Goal: Information Seeking & Learning: Understand process/instructions

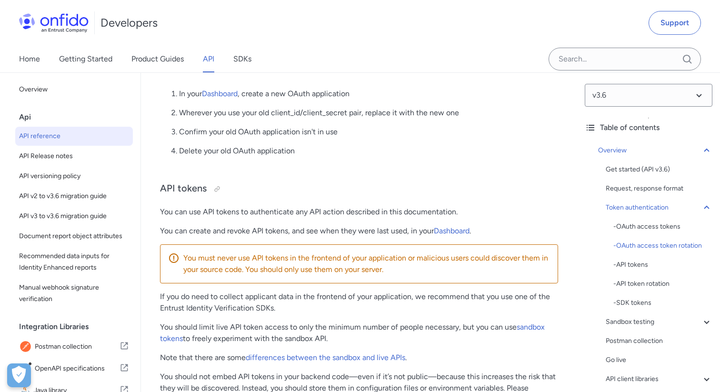
scroll to position [726, 0]
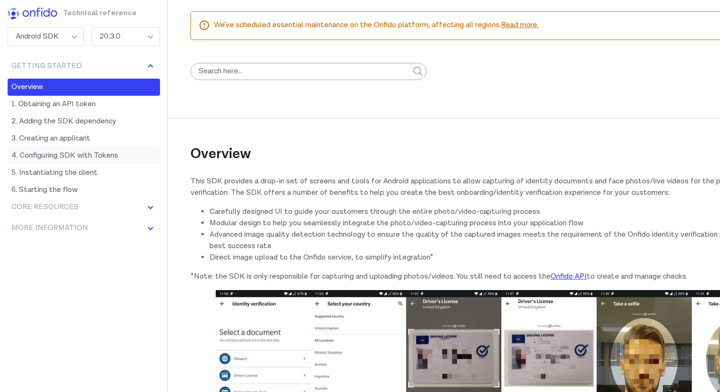
click at [87, 155] on link "4. Configuring SDK with Tokens" at bounding box center [84, 155] width 152 height 17
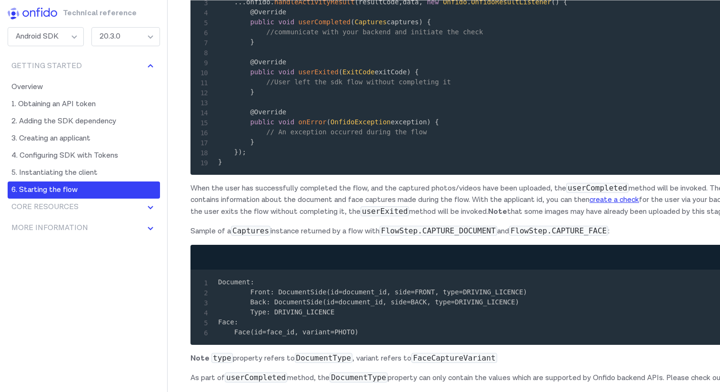
scroll to position [4351, 0]
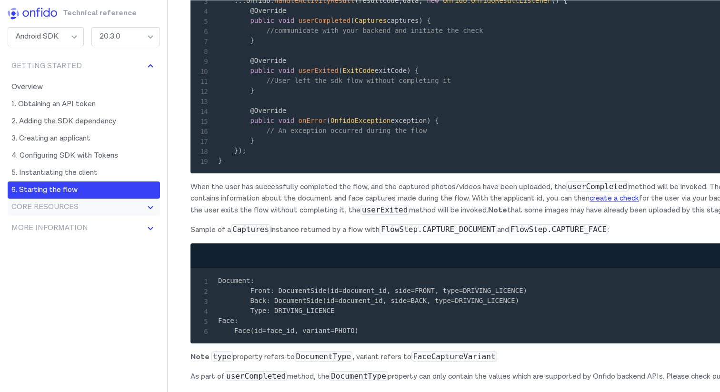
click at [111, 208] on button "Core Resources" at bounding box center [84, 206] width 152 height 17
click at [79, 293] on button "More information" at bounding box center [84, 296] width 152 height 17
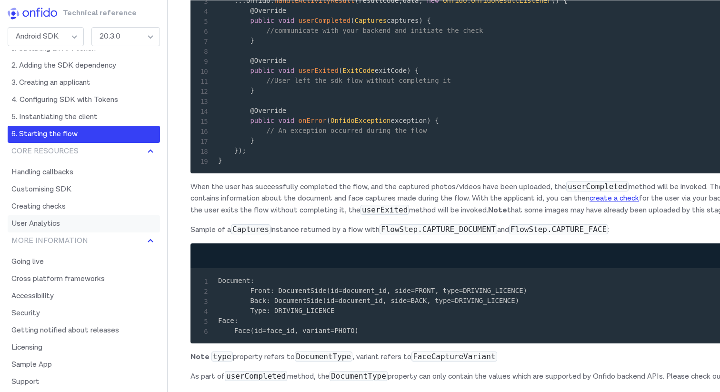
scroll to position [79, 0]
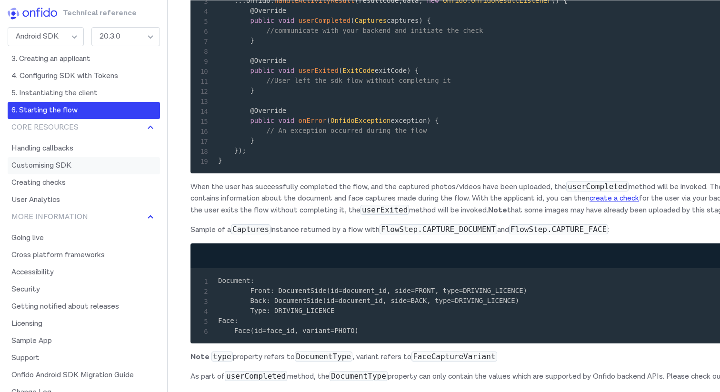
click at [86, 166] on link "Customising SDK" at bounding box center [84, 165] width 152 height 17
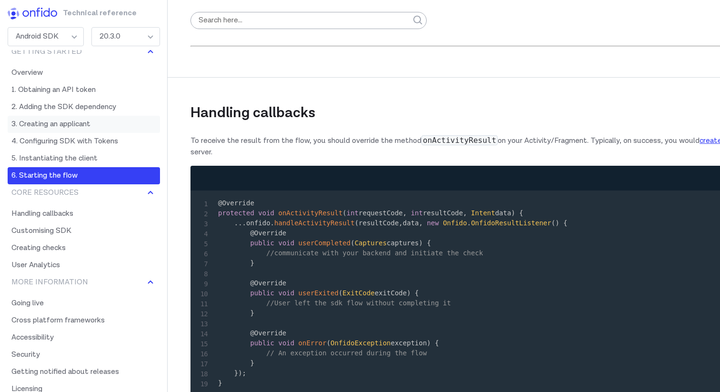
scroll to position [9, 0]
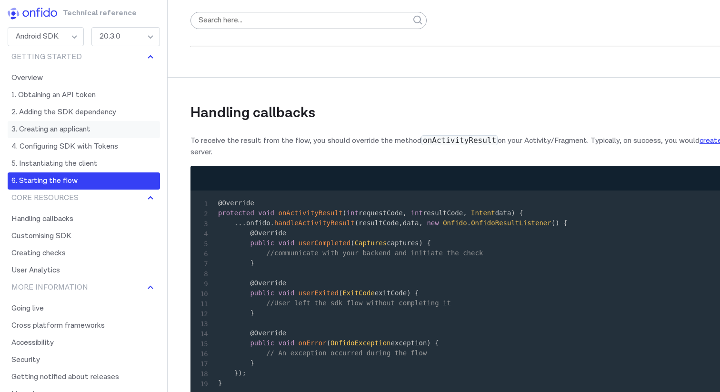
click at [86, 129] on link "3. Creating an applicant" at bounding box center [84, 129] width 152 height 17
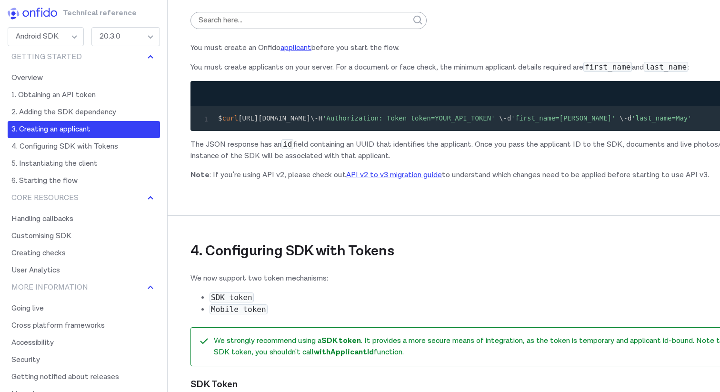
scroll to position [2397, 0]
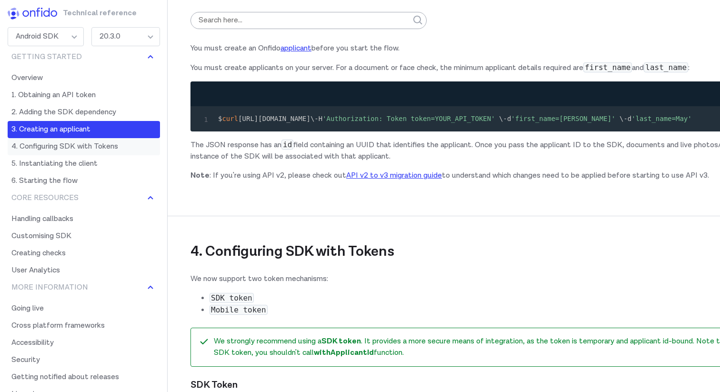
click at [104, 142] on link "4. Configuring SDK with Tokens" at bounding box center [84, 146] width 152 height 17
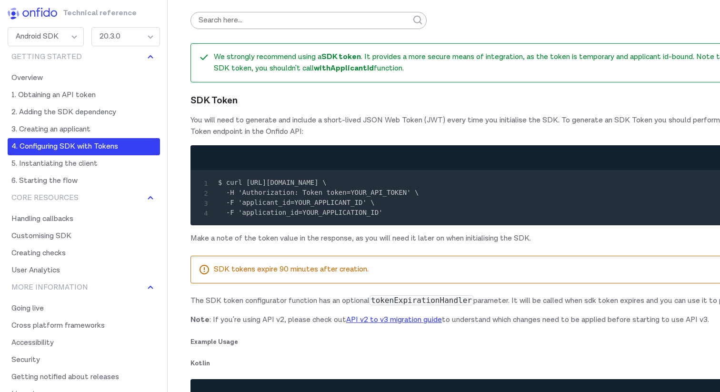
scroll to position [2680, 0]
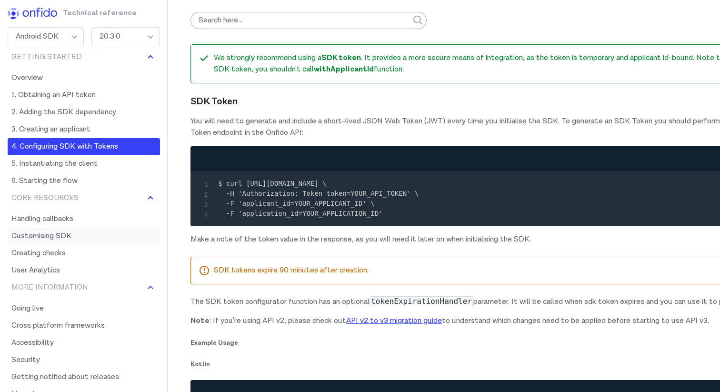
click at [57, 235] on link "Customising SDK" at bounding box center [84, 235] width 152 height 17
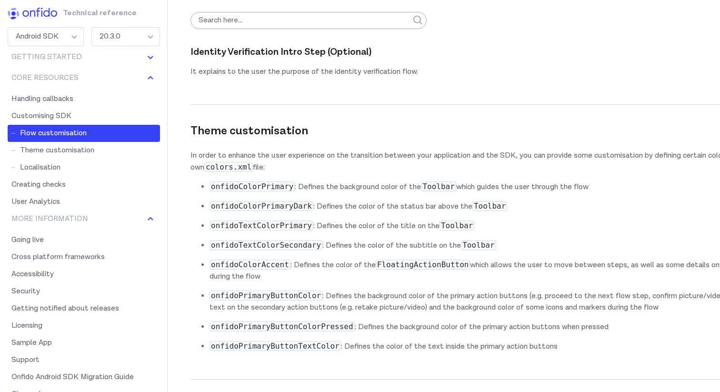
scroll to position [6386, 0]
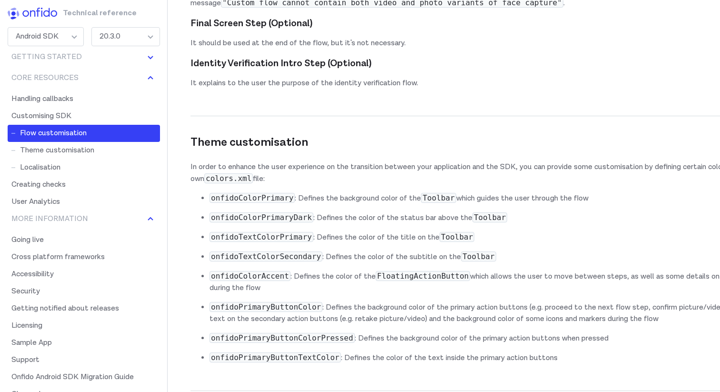
scroll to position [6381, 0]
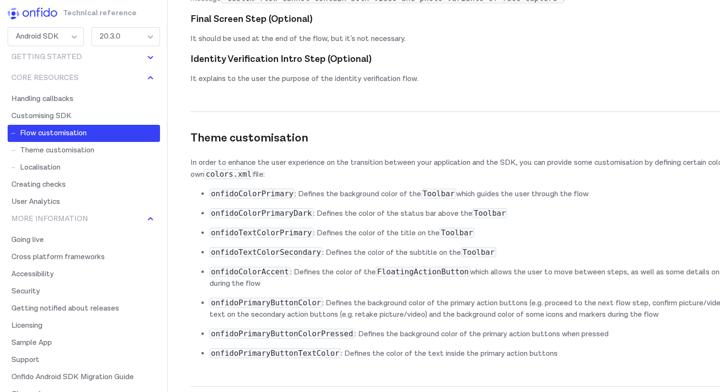
drag, startPoint x: 315, startPoint y: 227, endPoint x: 218, endPoint y: 207, distance: 98.0
drag, startPoint x: 315, startPoint y: 227, endPoint x: 212, endPoint y: 206, distance: 105.5
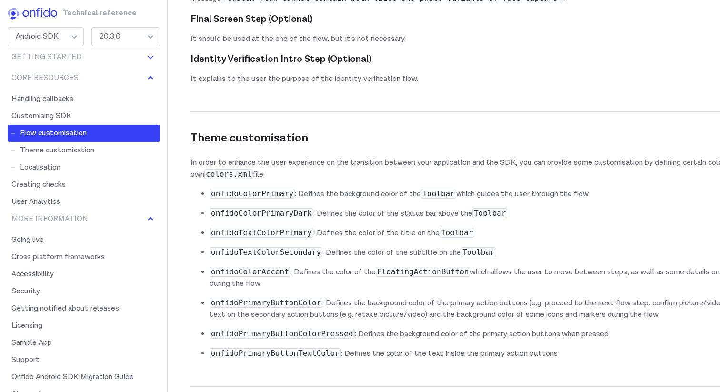
copy code "FlowStep faceCaptureStep = FaceCaptureStepBuilder . forVideo ( ) . withIntro ( …"
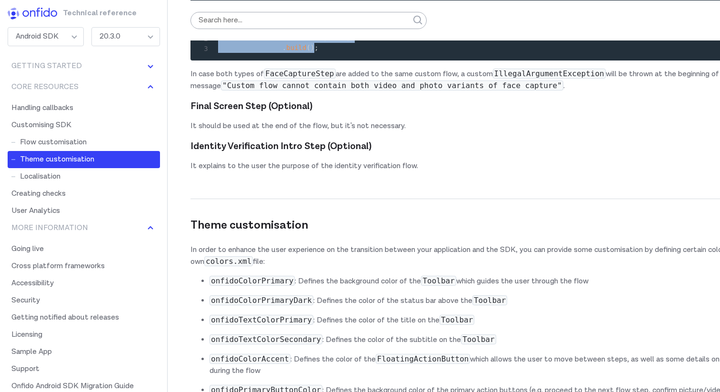
scroll to position [6085, 0]
